Goal: Navigation & Orientation: Find specific page/section

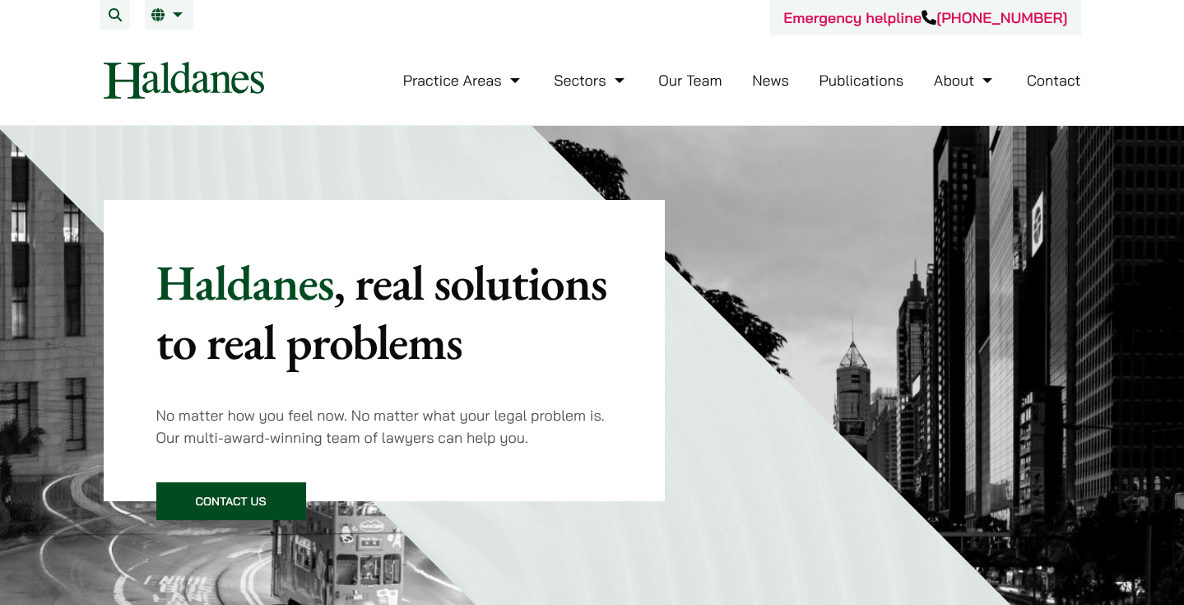
click at [718, 80] on link "Our Team" at bounding box center [689, 80] width 63 height 19
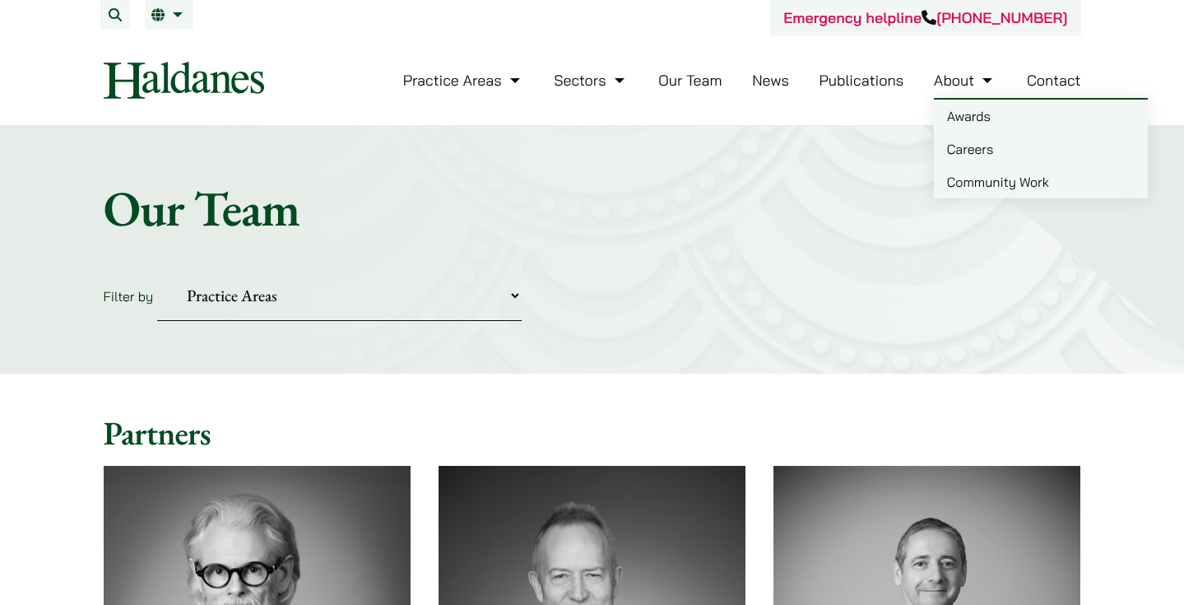
click at [1045, 84] on link "Contact" at bounding box center [1054, 80] width 54 height 19
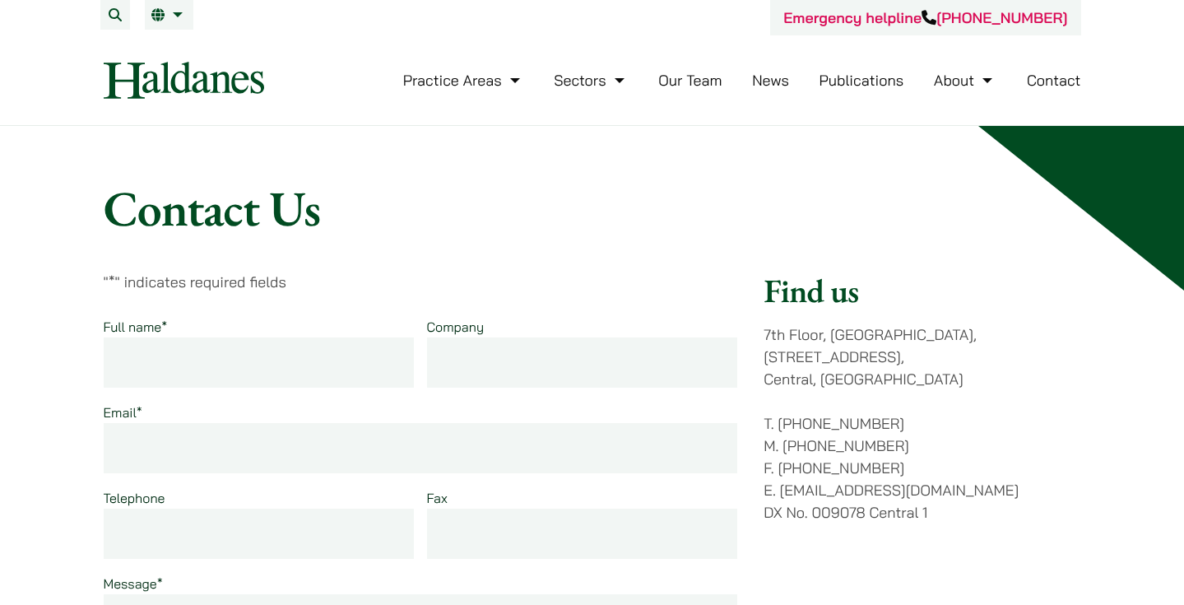
click at [707, 80] on link "Our Team" at bounding box center [689, 80] width 63 height 19
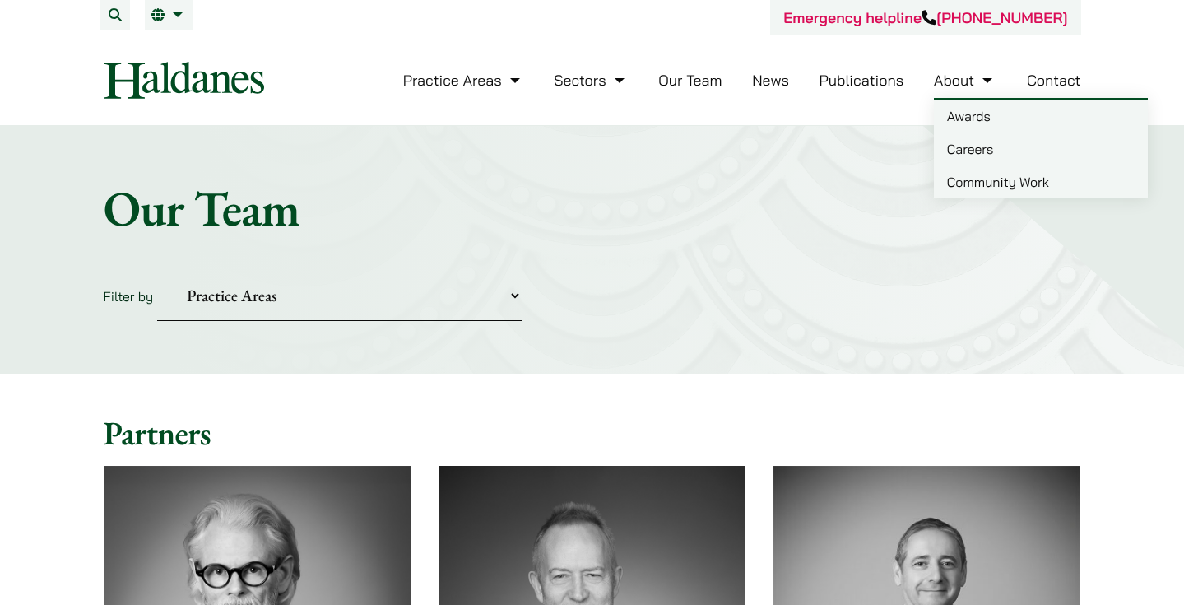
click at [968, 119] on link "Awards" at bounding box center [1041, 116] width 214 height 33
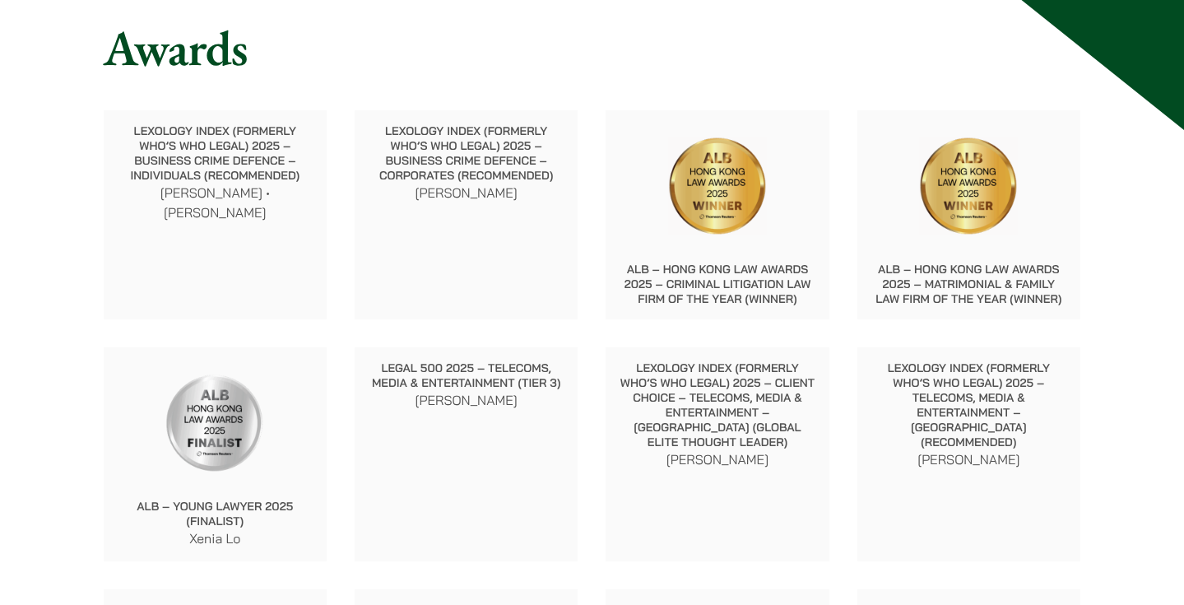
scroll to position [174, 0]
